Goal: Use online tool/utility: Use online tool/utility

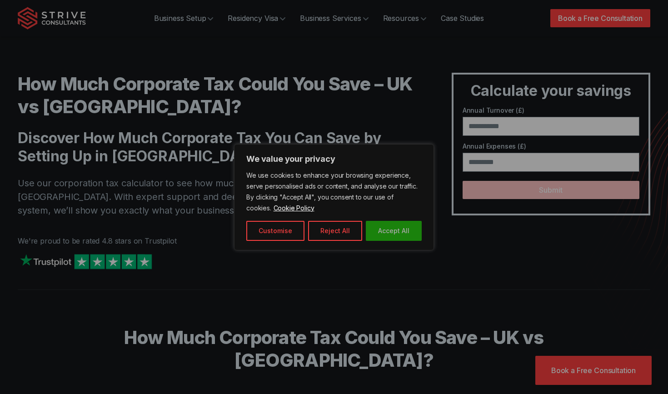
click at [413, 232] on button "Accept All" at bounding box center [394, 231] width 56 height 20
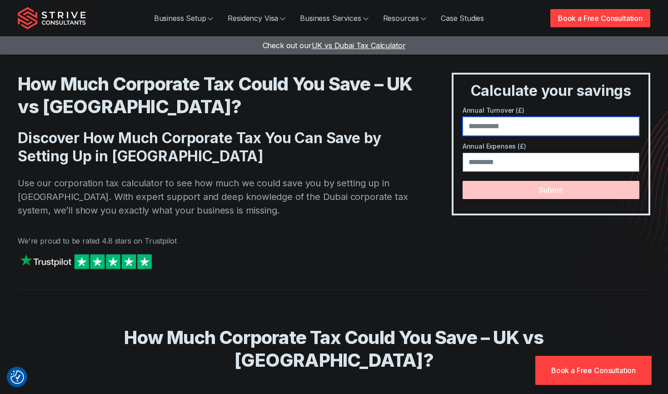
click at [524, 133] on input "number" at bounding box center [551, 126] width 177 height 19
type input "*"
type input "*******"
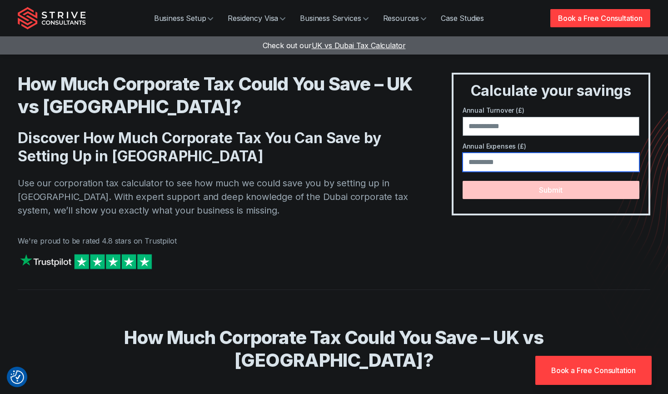
click at [529, 163] on input "number" at bounding box center [551, 162] width 177 height 19
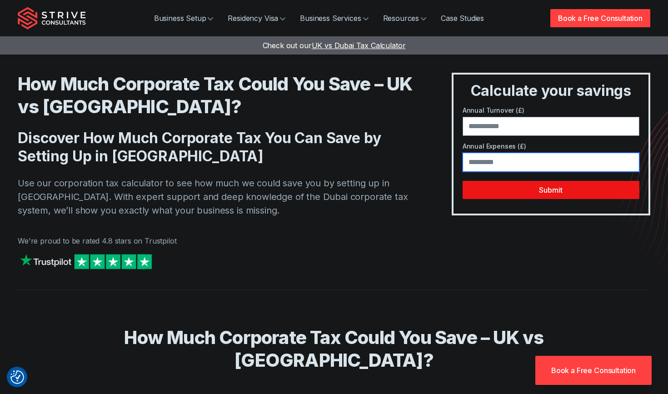
type input "******"
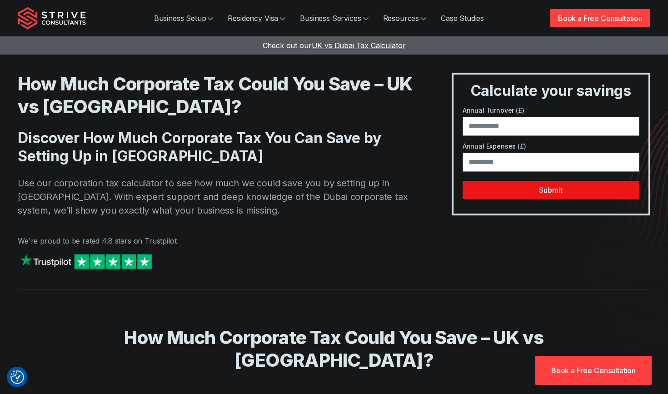
click at [546, 198] on button "Submit" at bounding box center [551, 190] width 177 height 18
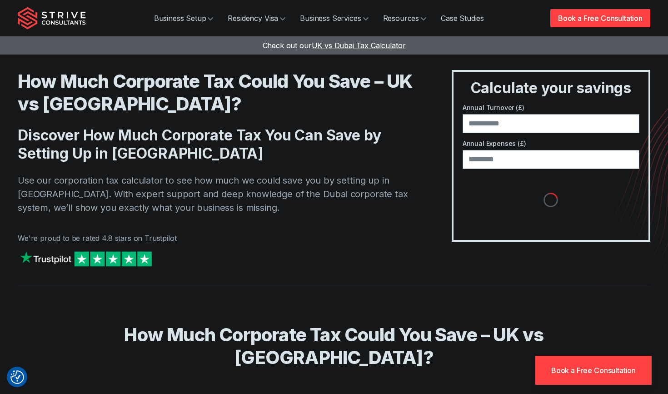
scroll to position [5, 0]
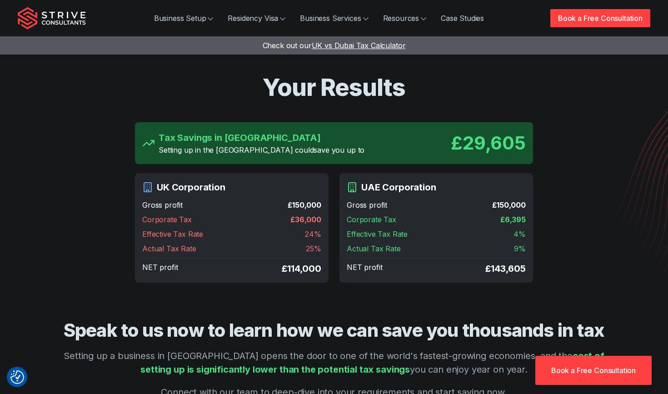
scroll to position [5, 0]
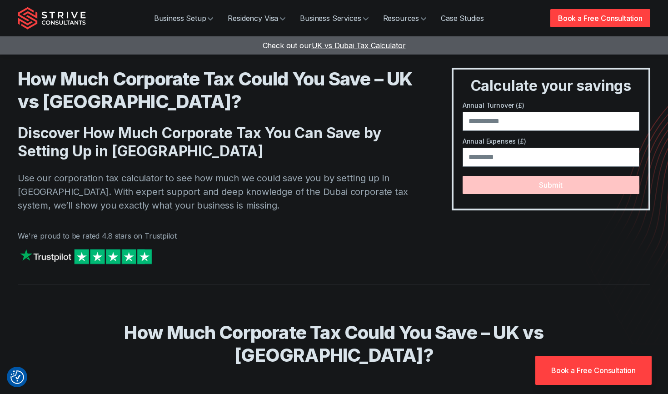
click at [48, 17] on img "Strive Consultants" at bounding box center [52, 18] width 68 height 23
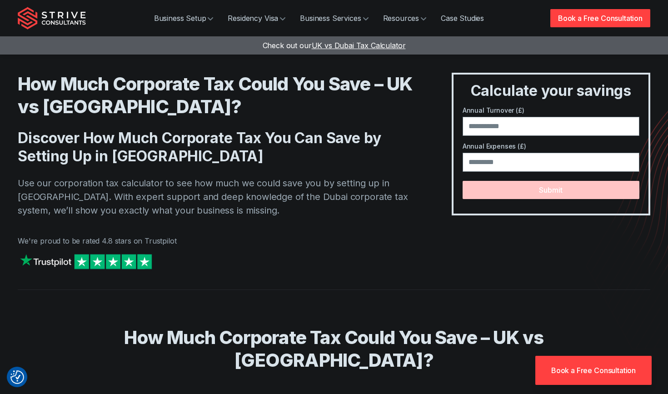
scroll to position [5, 0]
